Goal: Information Seeking & Learning: Learn about a topic

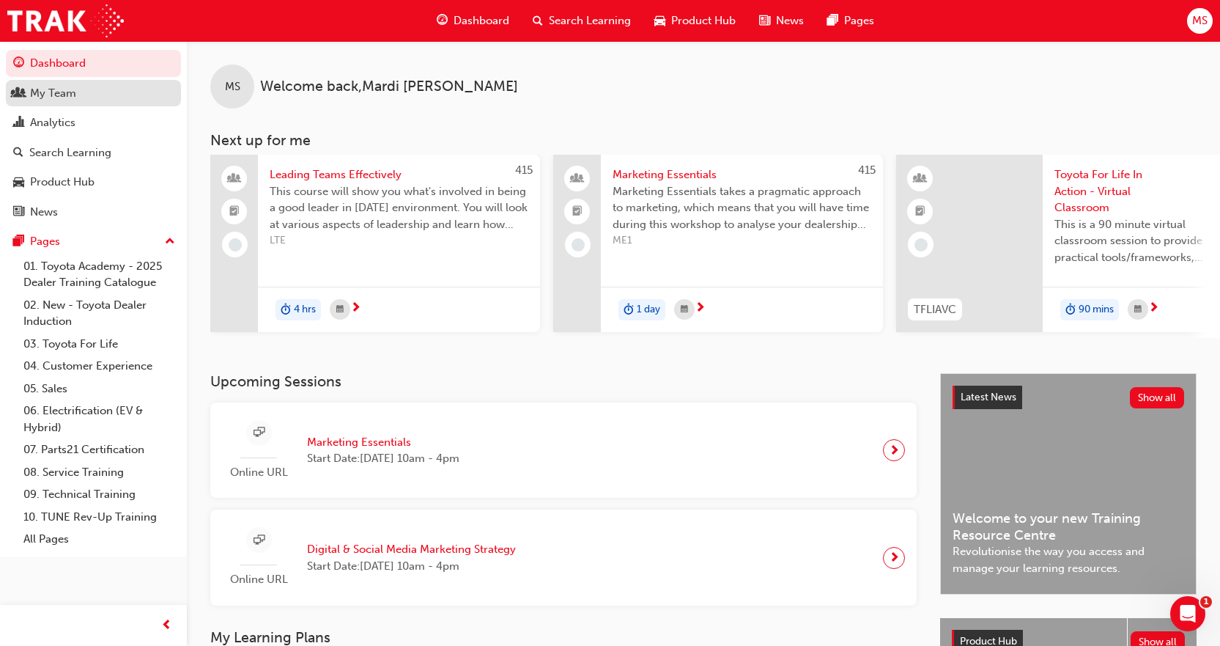
click at [48, 89] on div "My Team" at bounding box center [53, 93] width 46 height 17
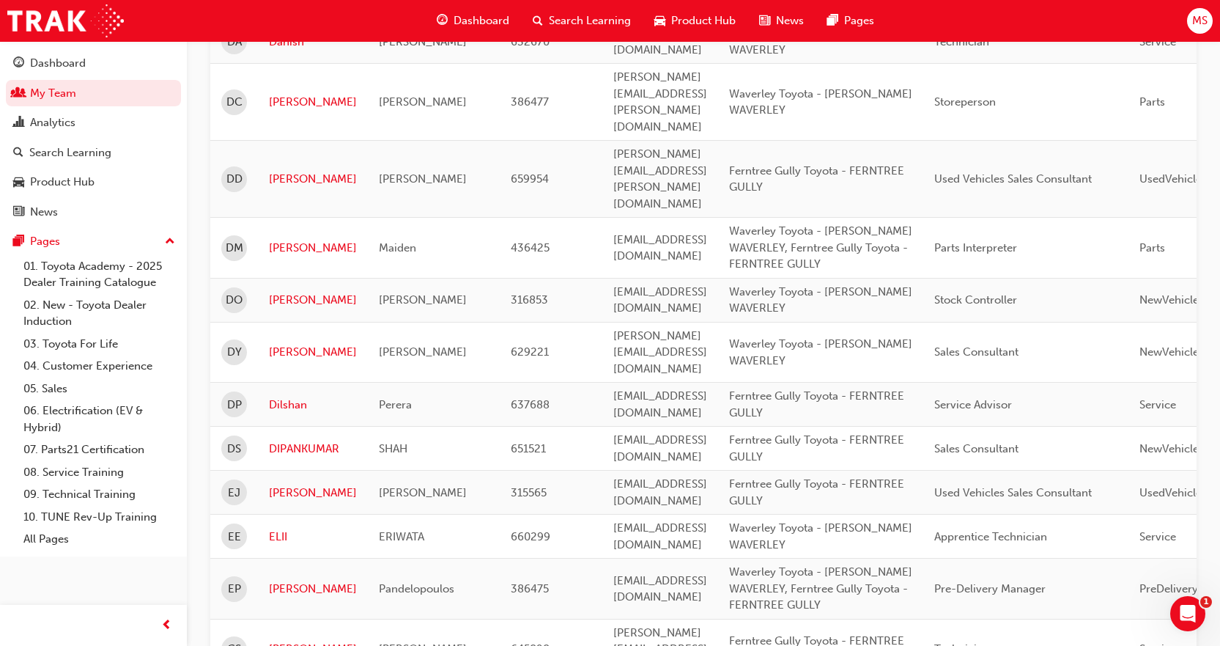
scroll to position [1189, 0]
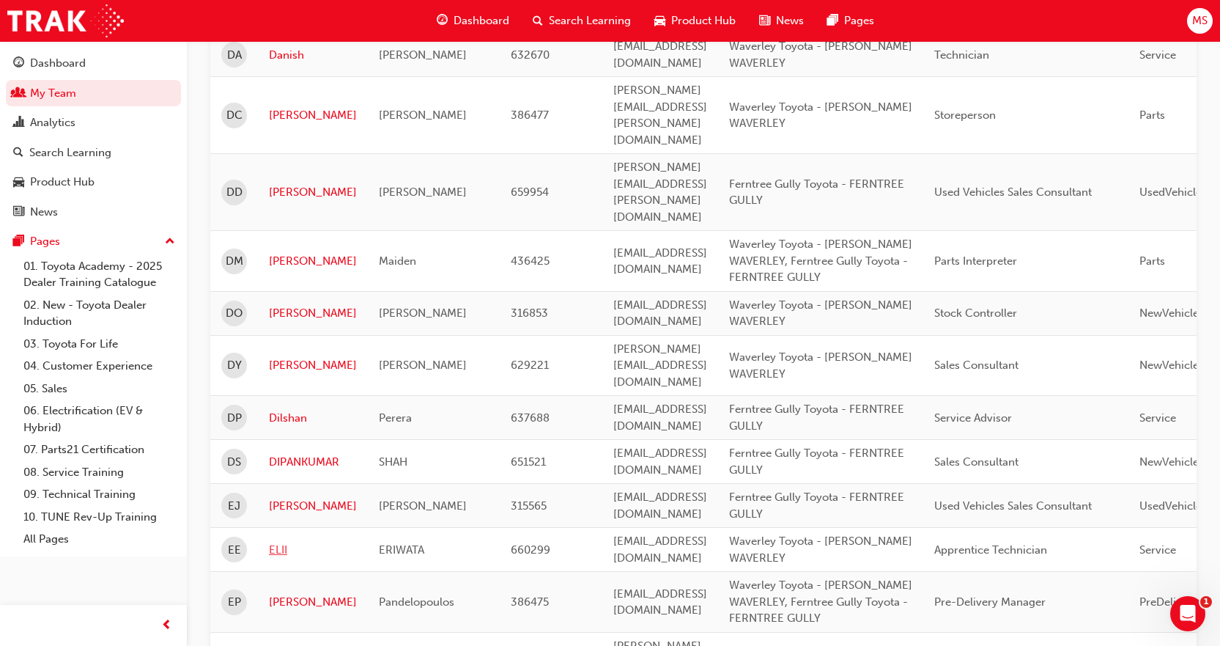
click at [284, 542] on link "ELII" at bounding box center [313, 550] width 88 height 17
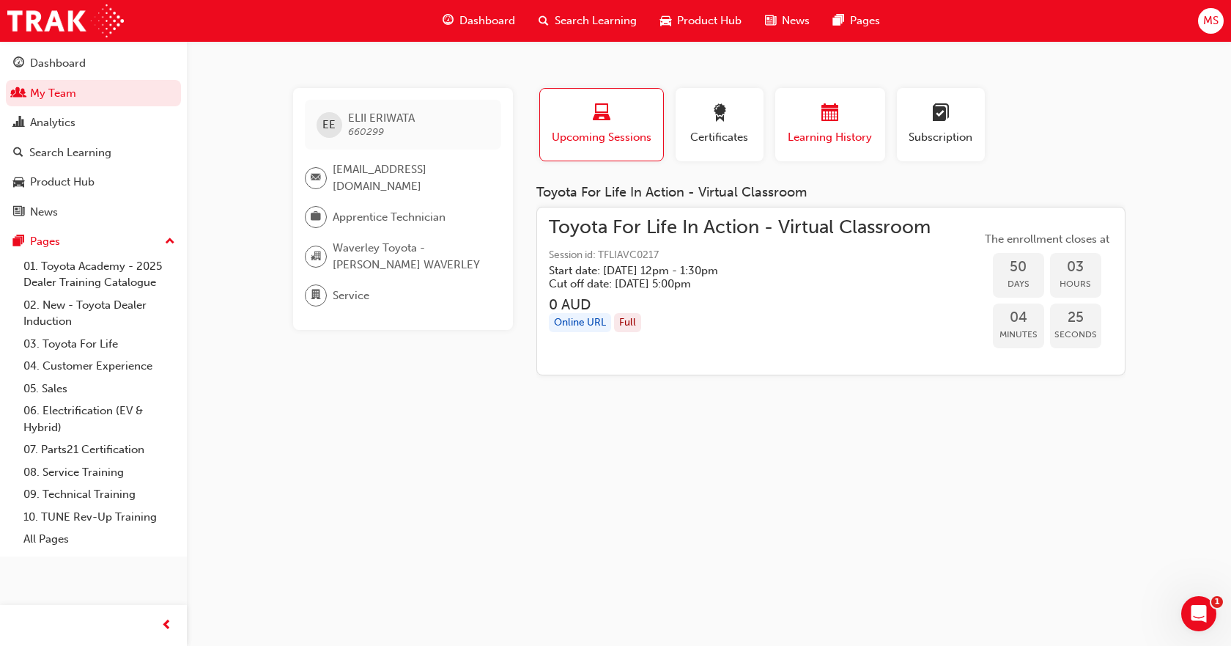
click at [811, 127] on div "Learning History" at bounding box center [831, 125] width 88 height 42
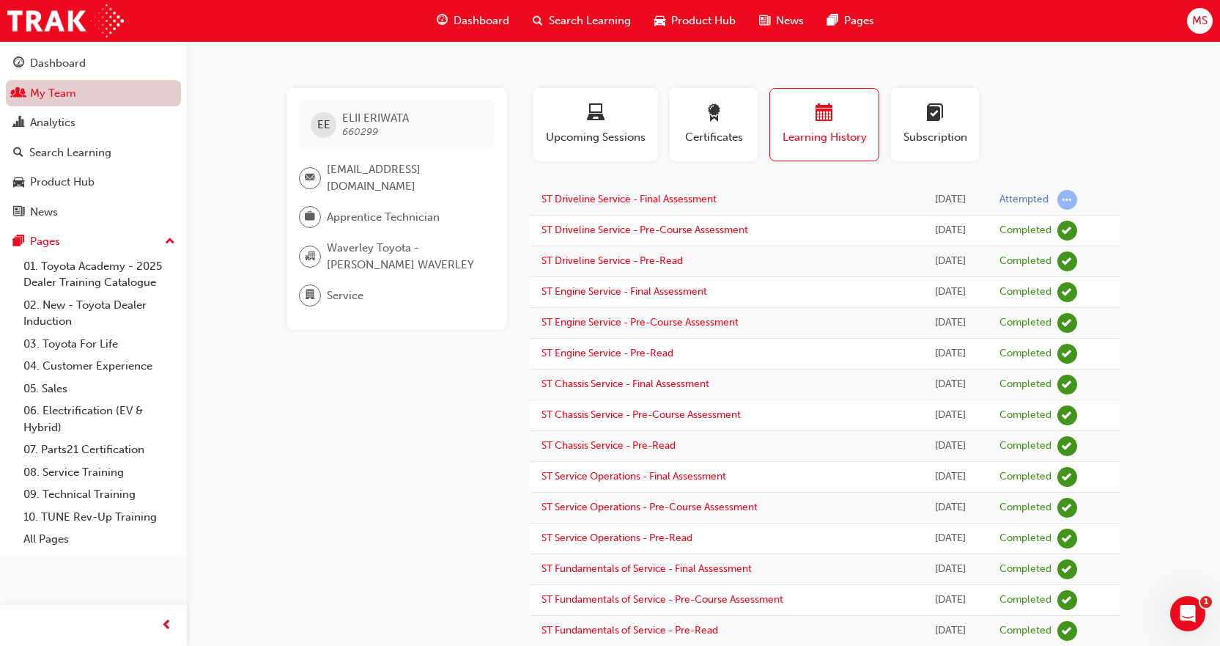
click at [49, 88] on link "My Team" at bounding box center [93, 93] width 175 height 27
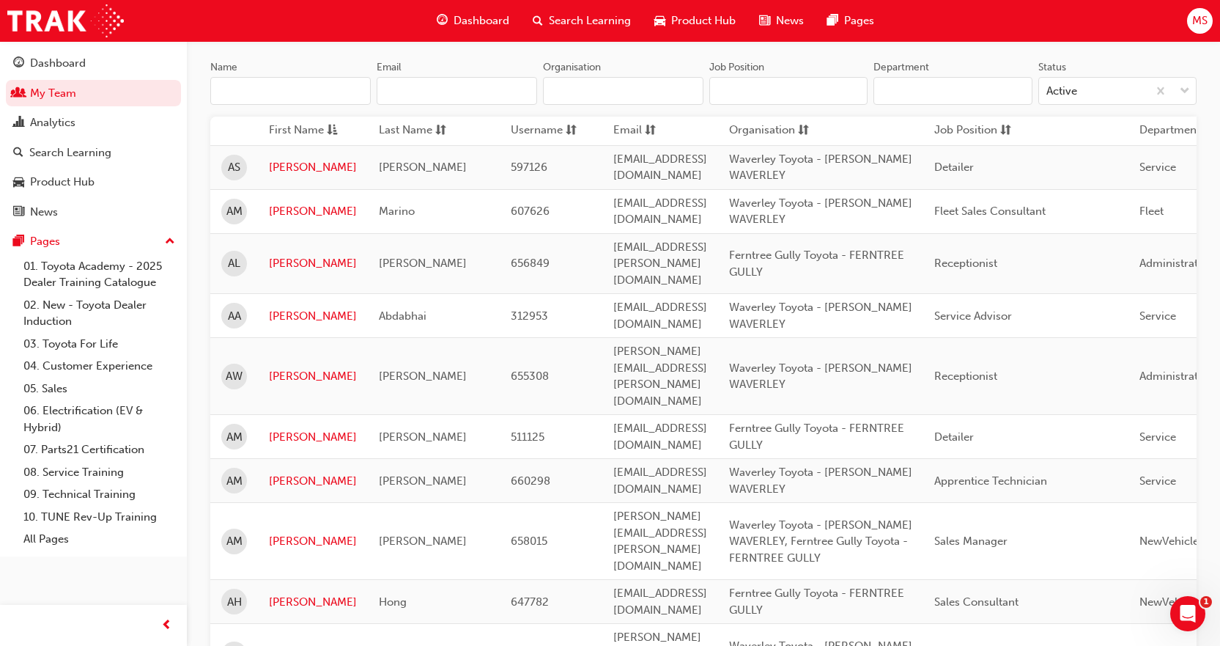
scroll to position [147, 0]
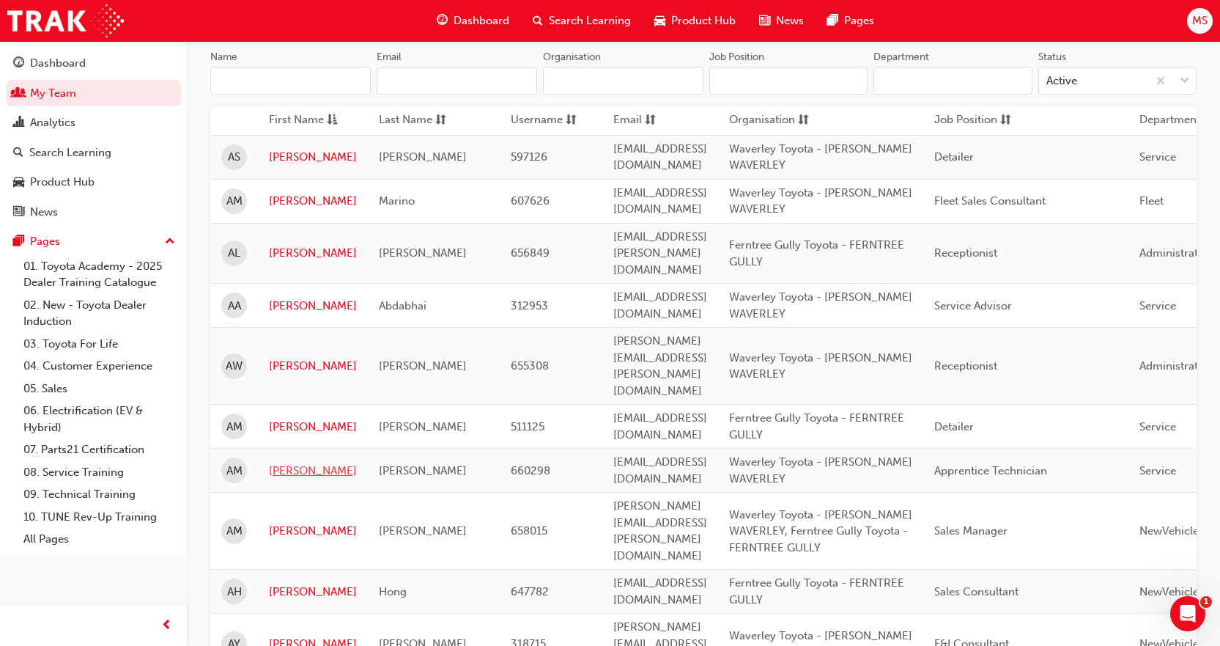
click at [286, 463] on link "[PERSON_NAME]" at bounding box center [313, 471] width 88 height 17
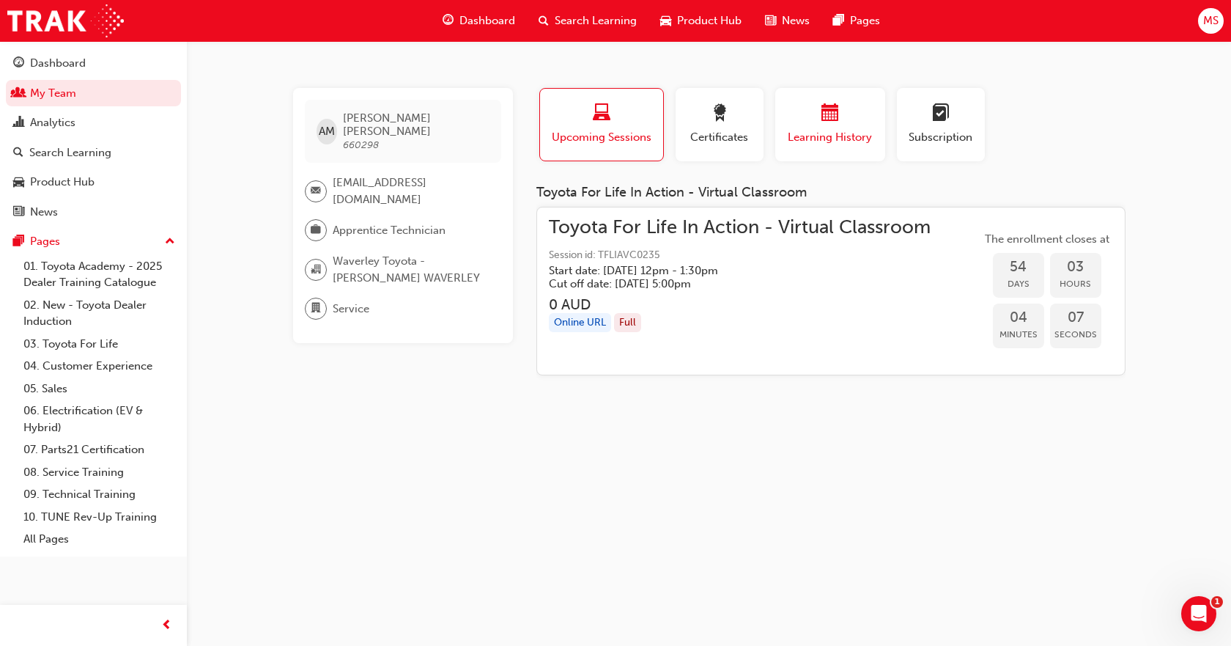
click at [812, 125] on div "button" at bounding box center [831, 115] width 88 height 23
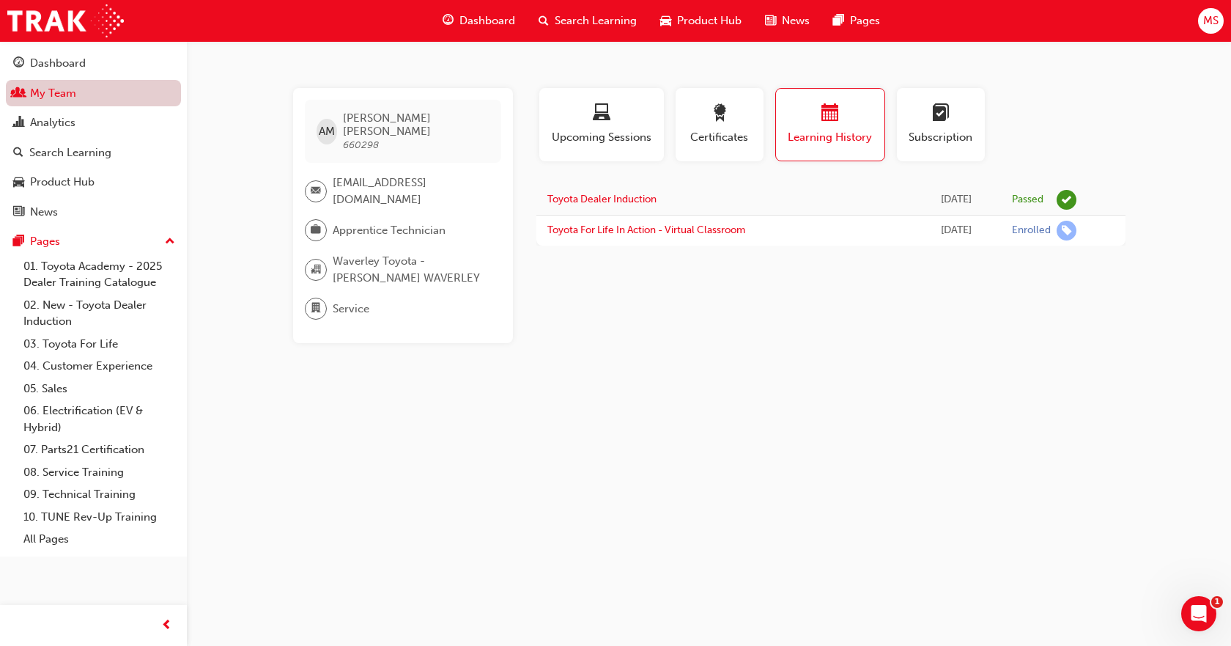
click at [56, 93] on link "My Team" at bounding box center [93, 93] width 175 height 27
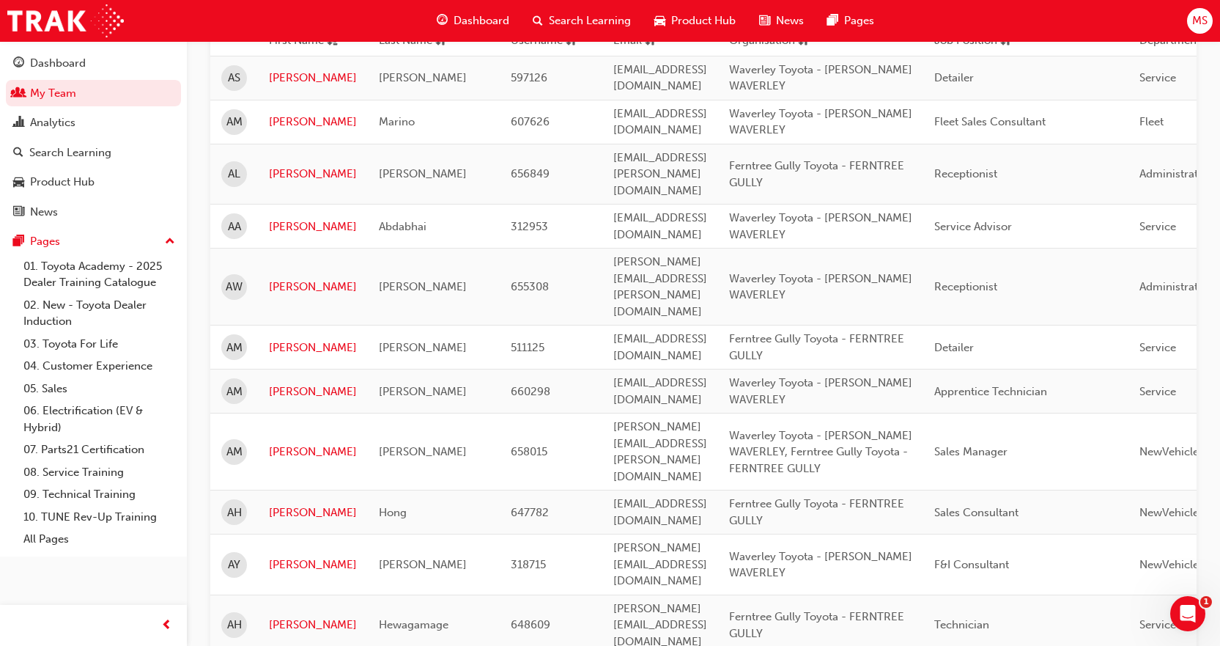
scroll to position [218, 0]
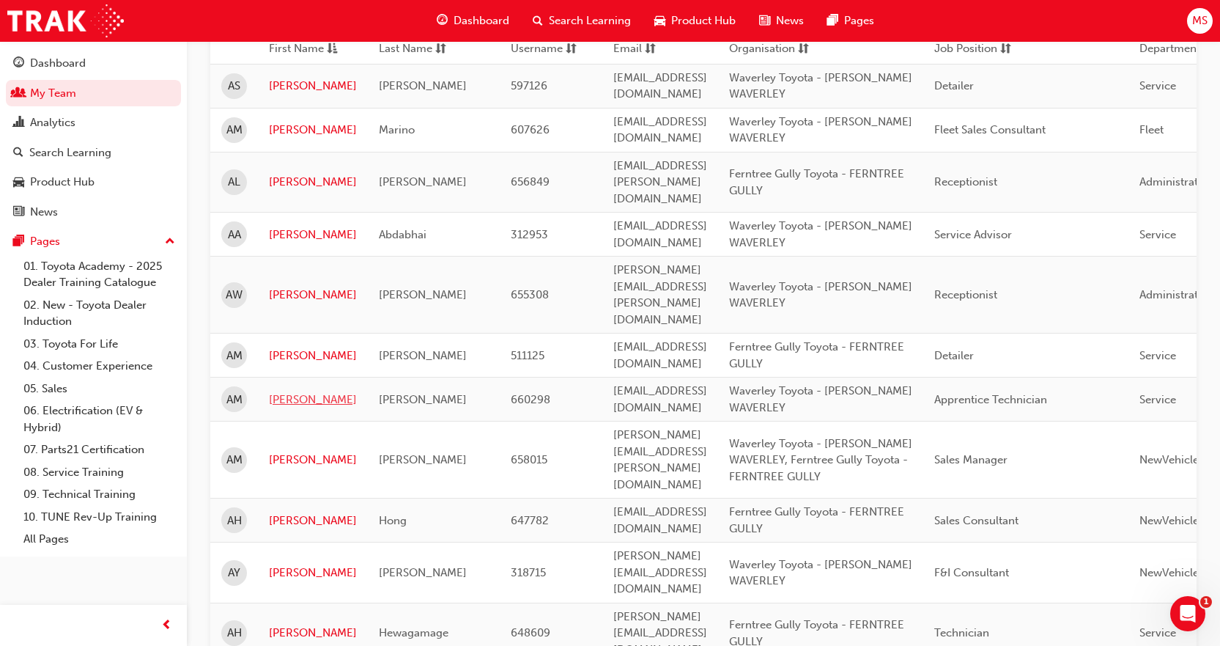
click at [283, 391] on link "[PERSON_NAME]" at bounding box center [313, 399] width 88 height 17
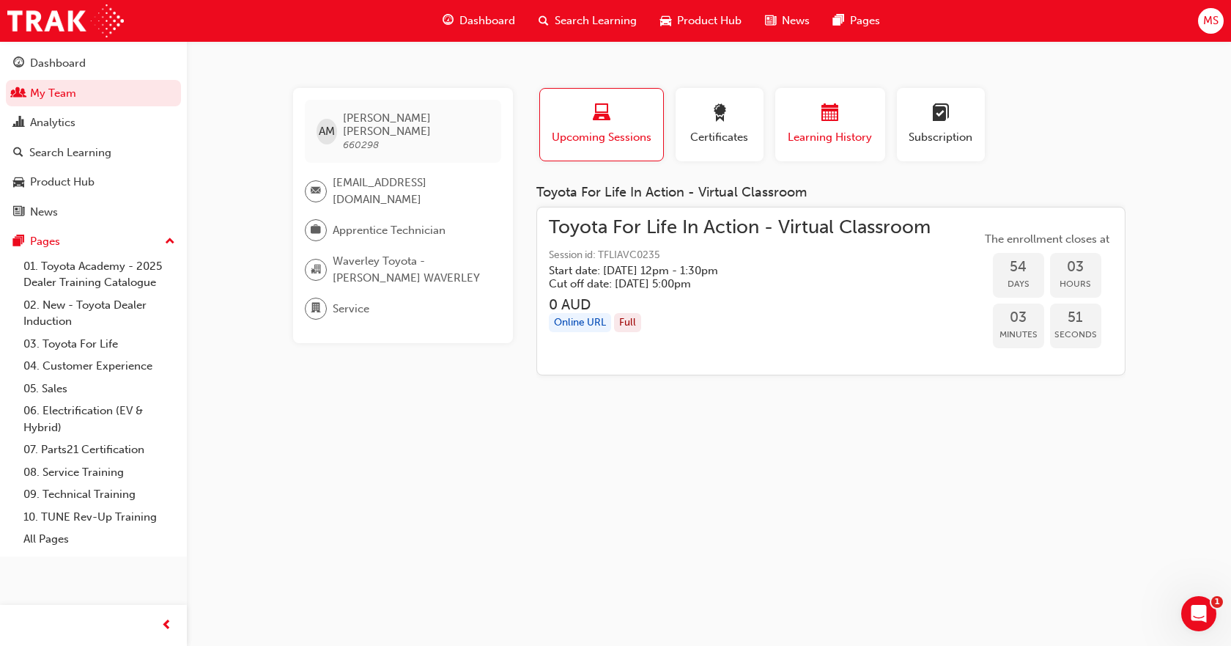
click at [817, 125] on div "button" at bounding box center [831, 115] width 88 height 23
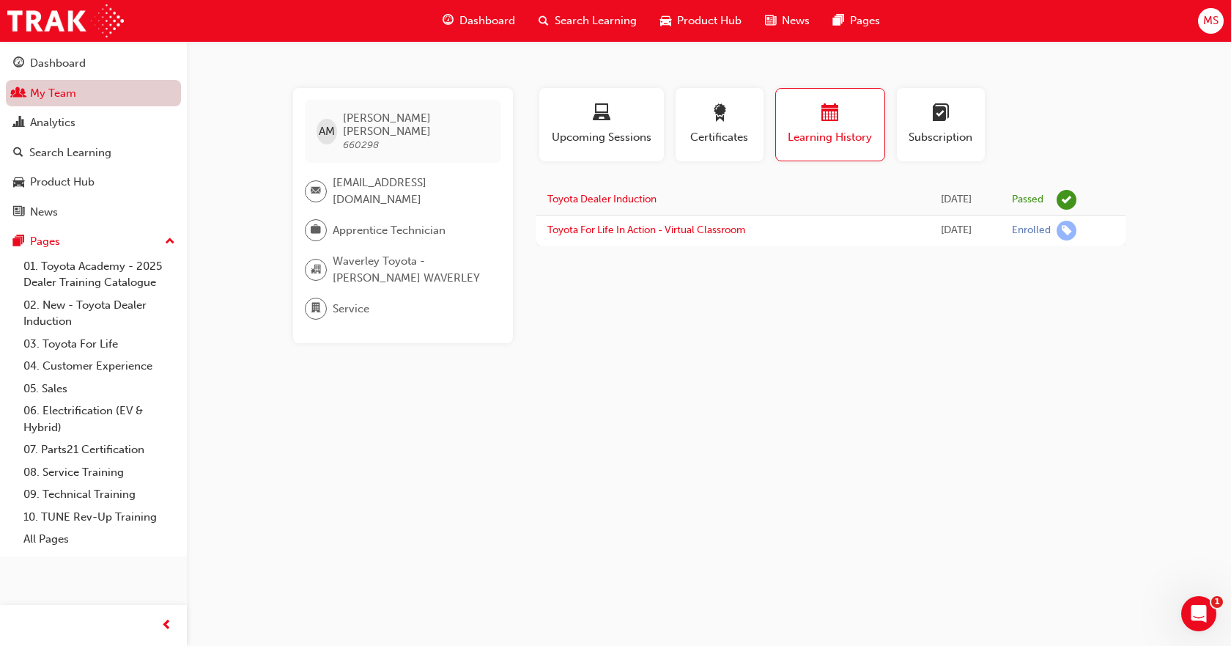
click at [26, 91] on link "My Team" at bounding box center [93, 93] width 175 height 27
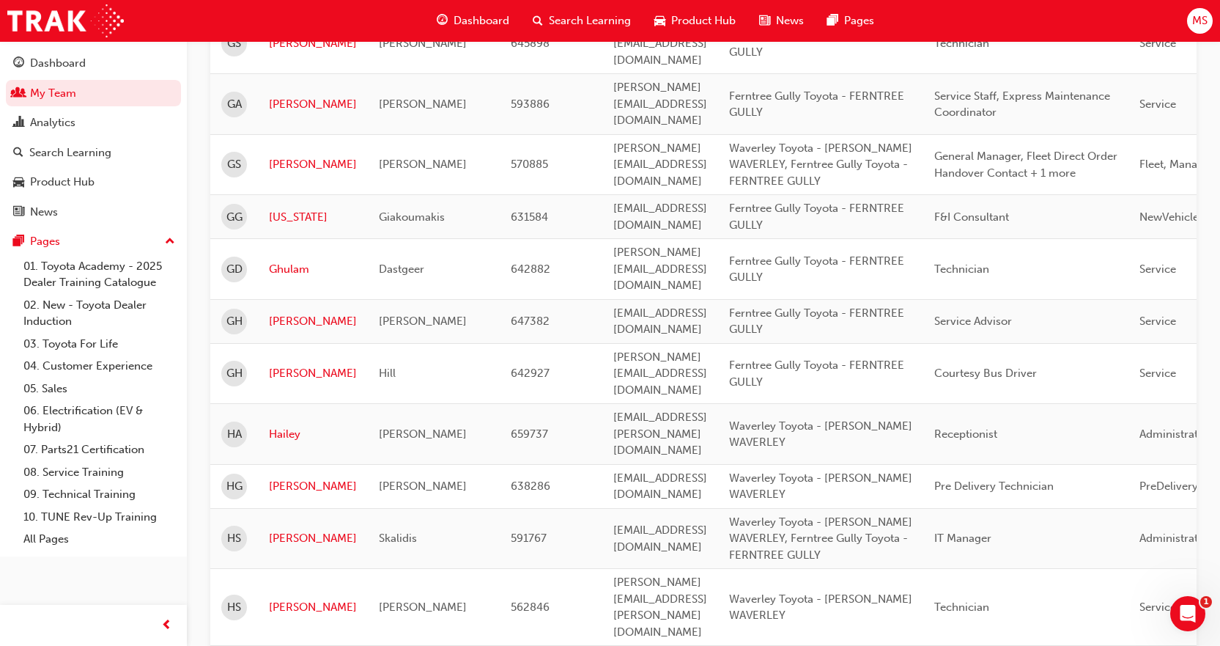
scroll to position [2032, 0]
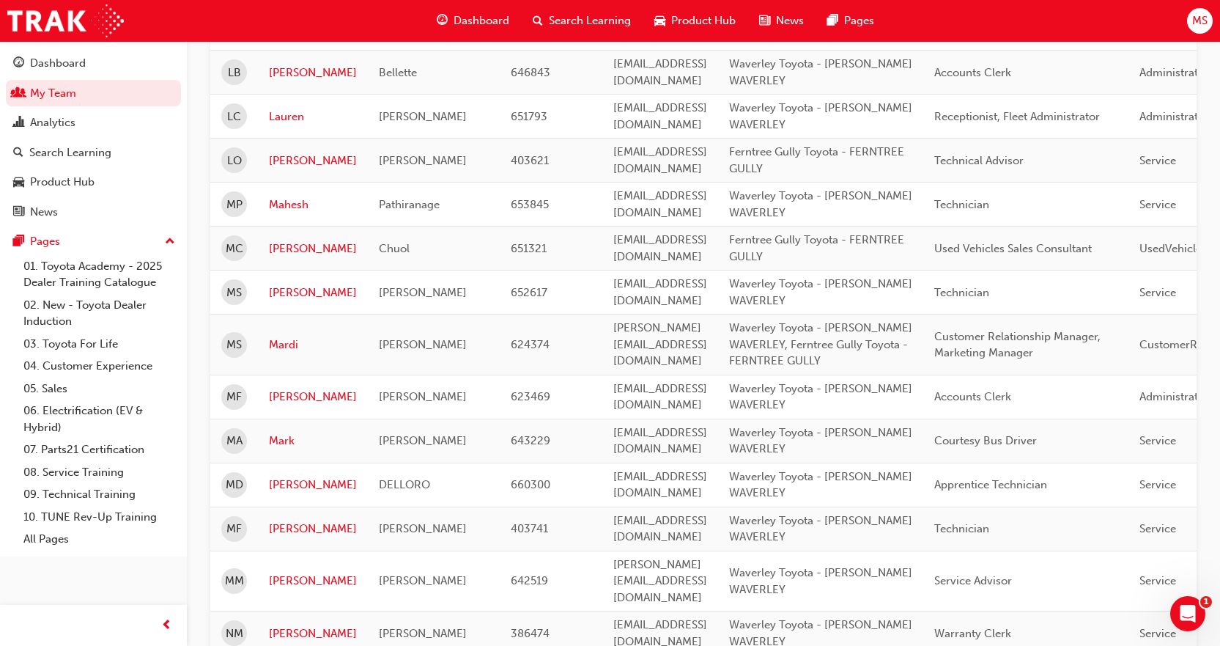
scroll to position [335, 0]
click at [293, 477] on link "[PERSON_NAME]" at bounding box center [313, 485] width 88 height 17
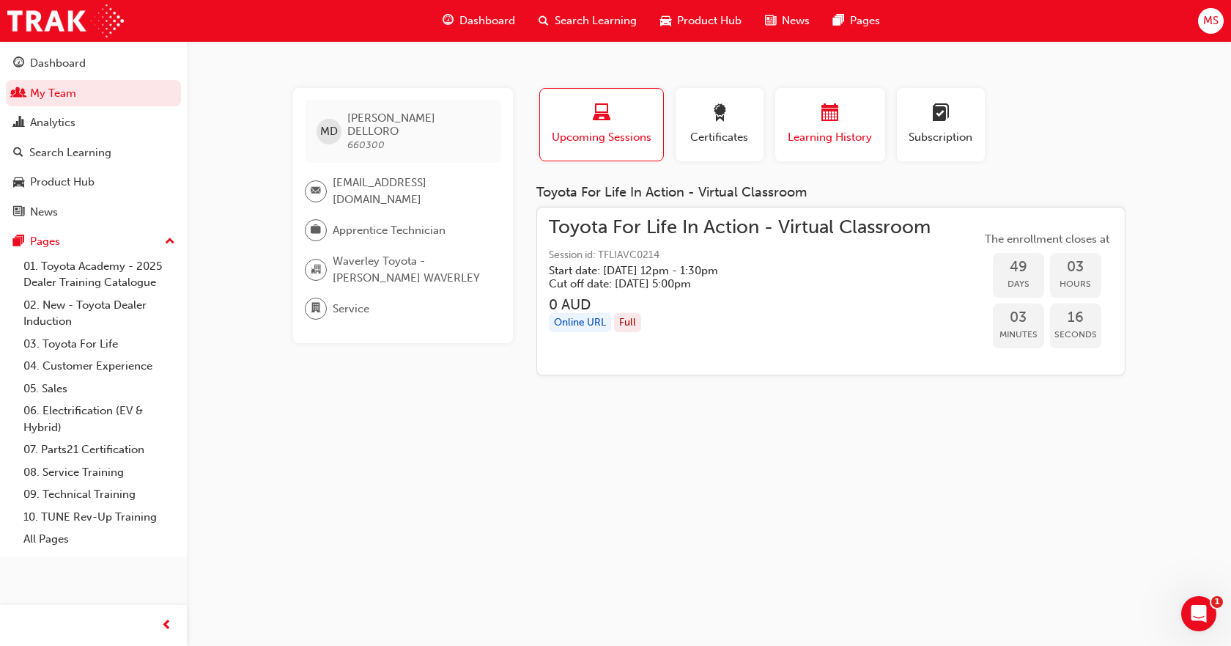
click at [823, 104] on span "calendar-icon" at bounding box center [831, 114] width 18 height 20
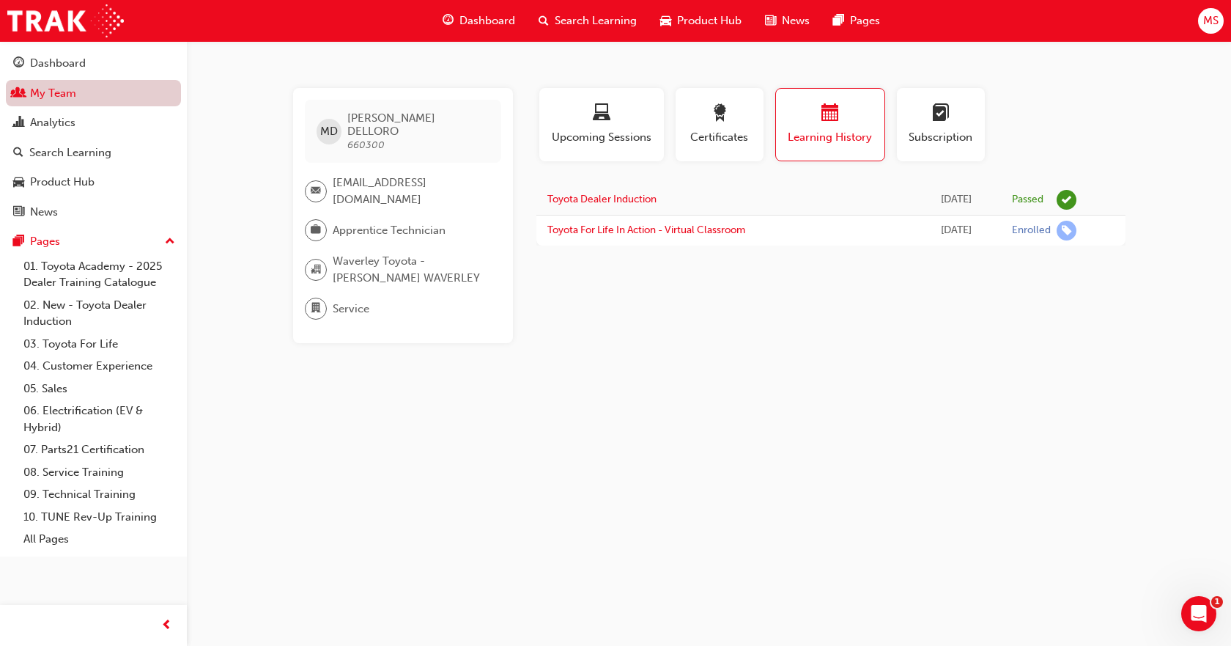
click at [48, 87] on link "My Team" at bounding box center [93, 93] width 175 height 27
